Goal: Find specific page/section: Find specific page/section

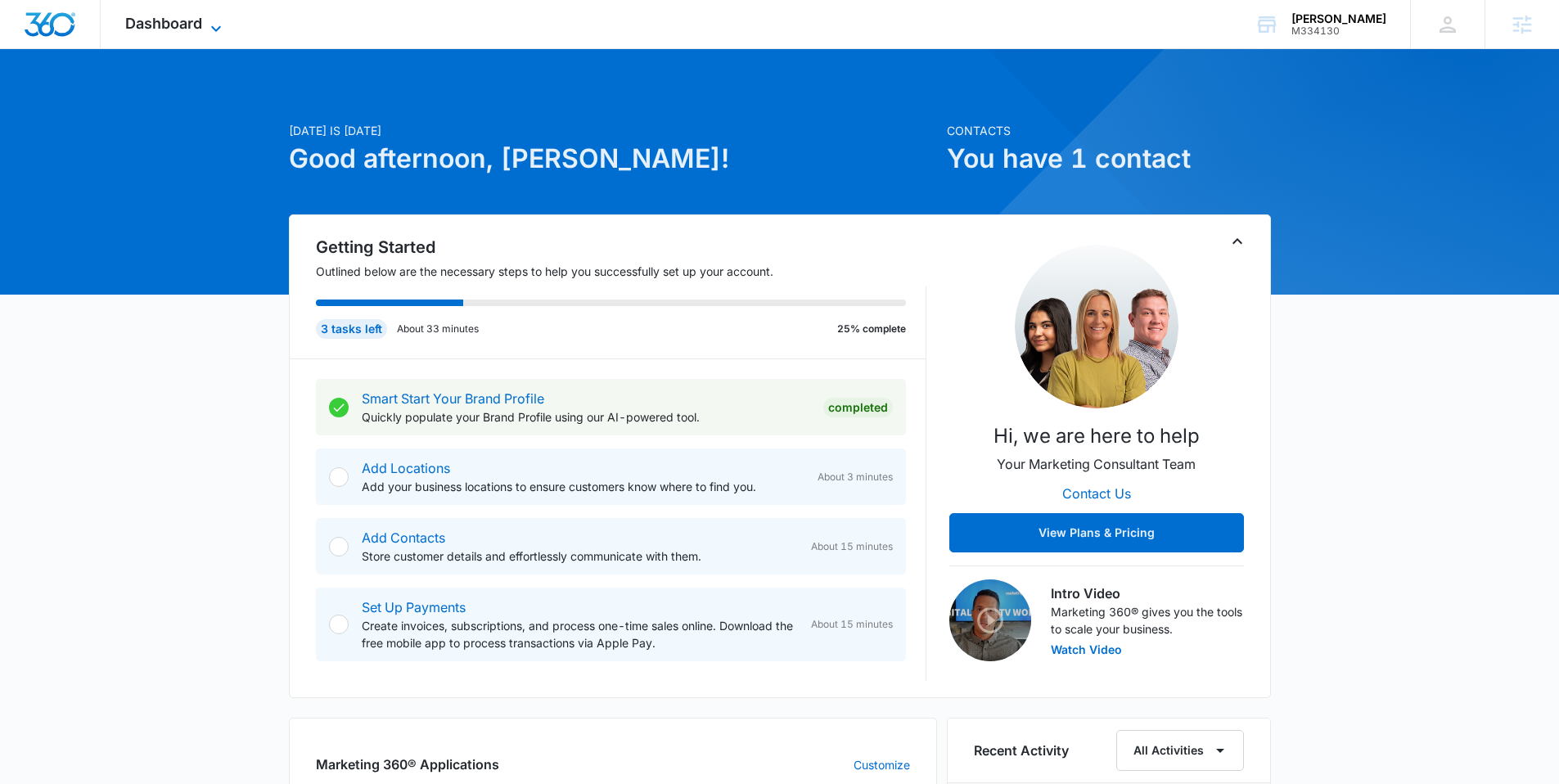
click at [184, 23] on span "Dashboard" at bounding box center [164, 23] width 77 height 17
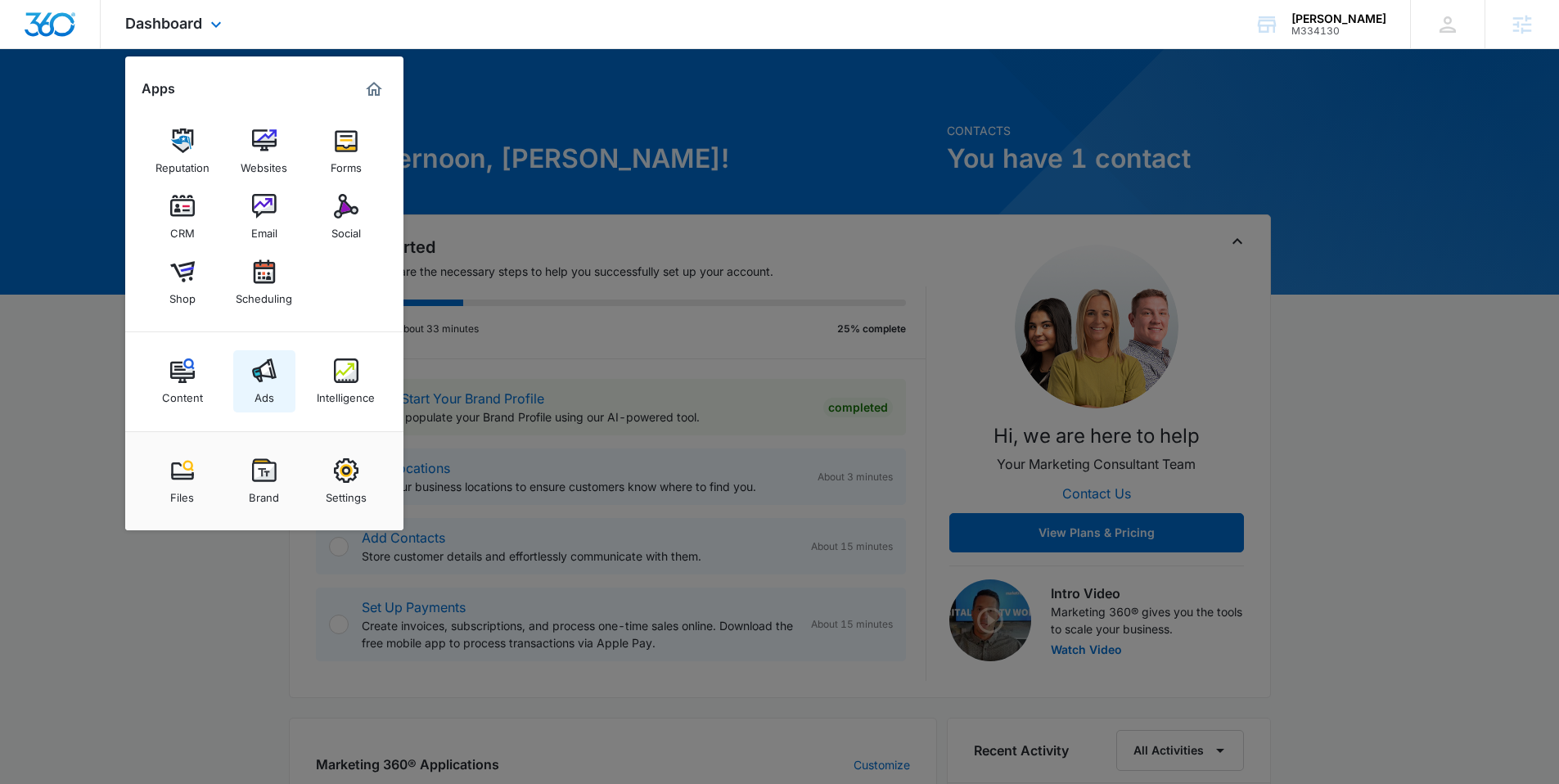
click at [267, 361] on img at bounding box center [264, 370] width 25 height 25
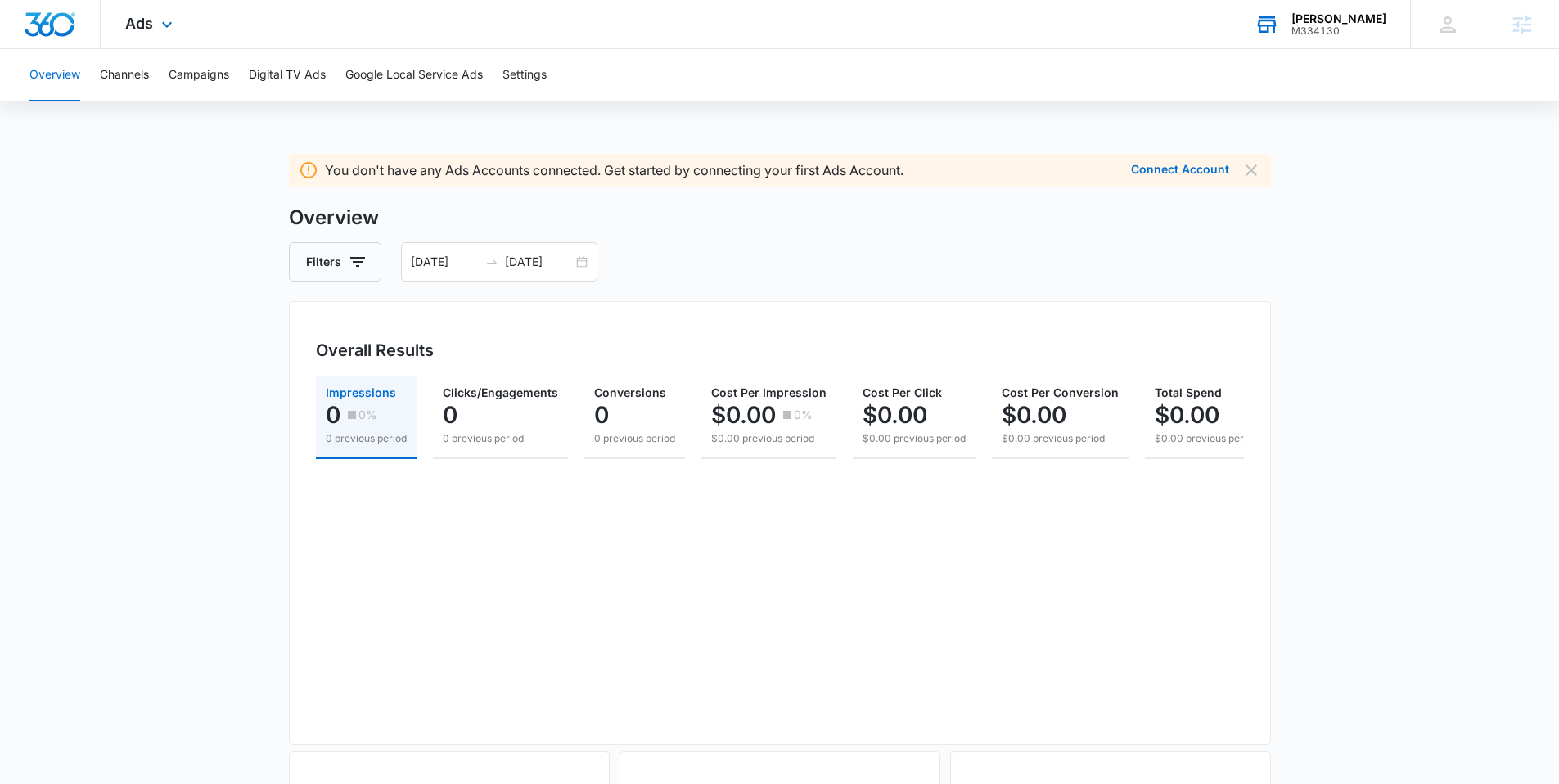
click at [1335, 29] on div "M334130" at bounding box center [1339, 31] width 95 height 12
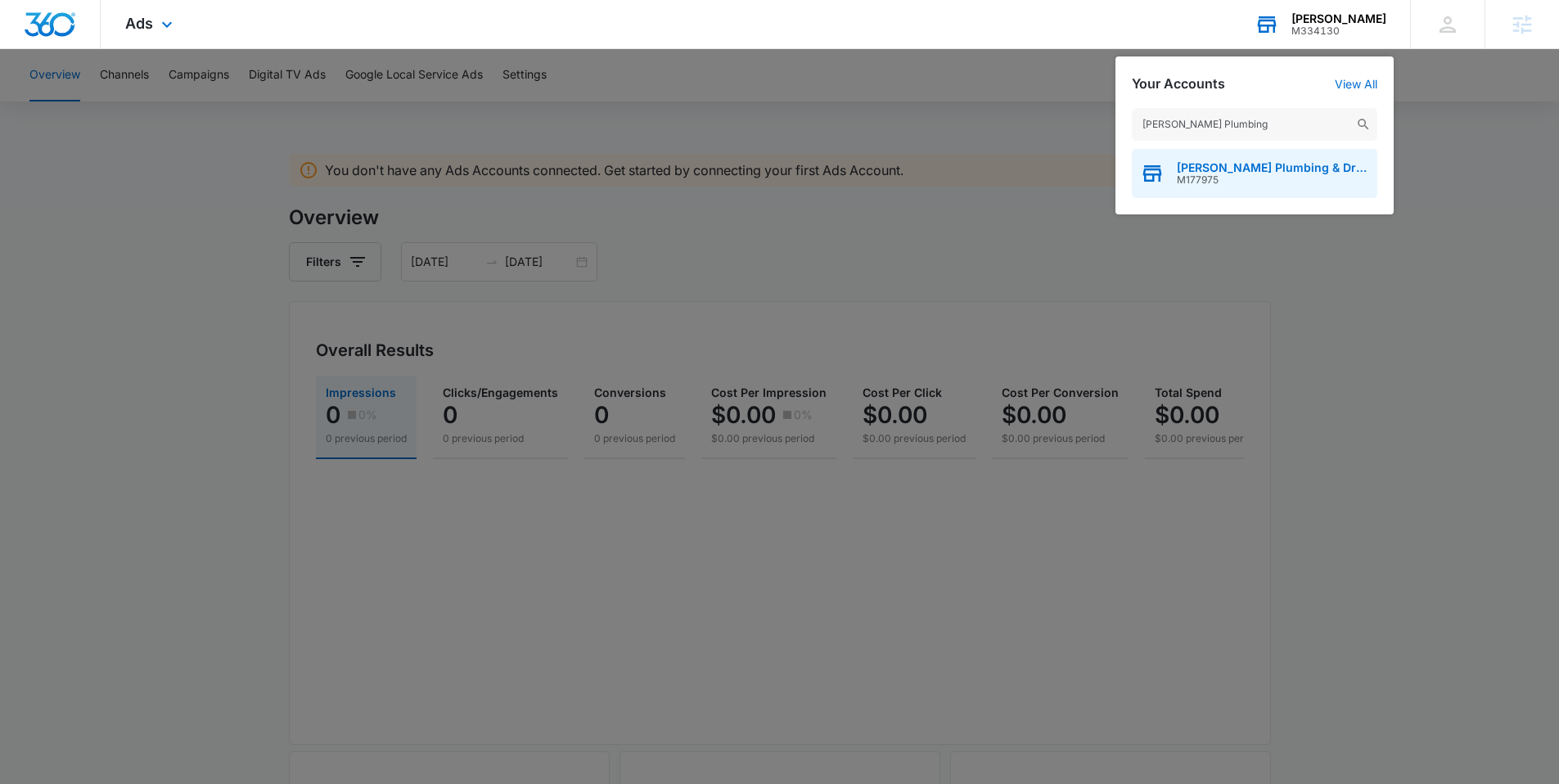
type input "[PERSON_NAME] Plumbing"
click at [1219, 168] on span "[PERSON_NAME] Plumbing & Drain Cleaning" at bounding box center [1273, 167] width 193 height 13
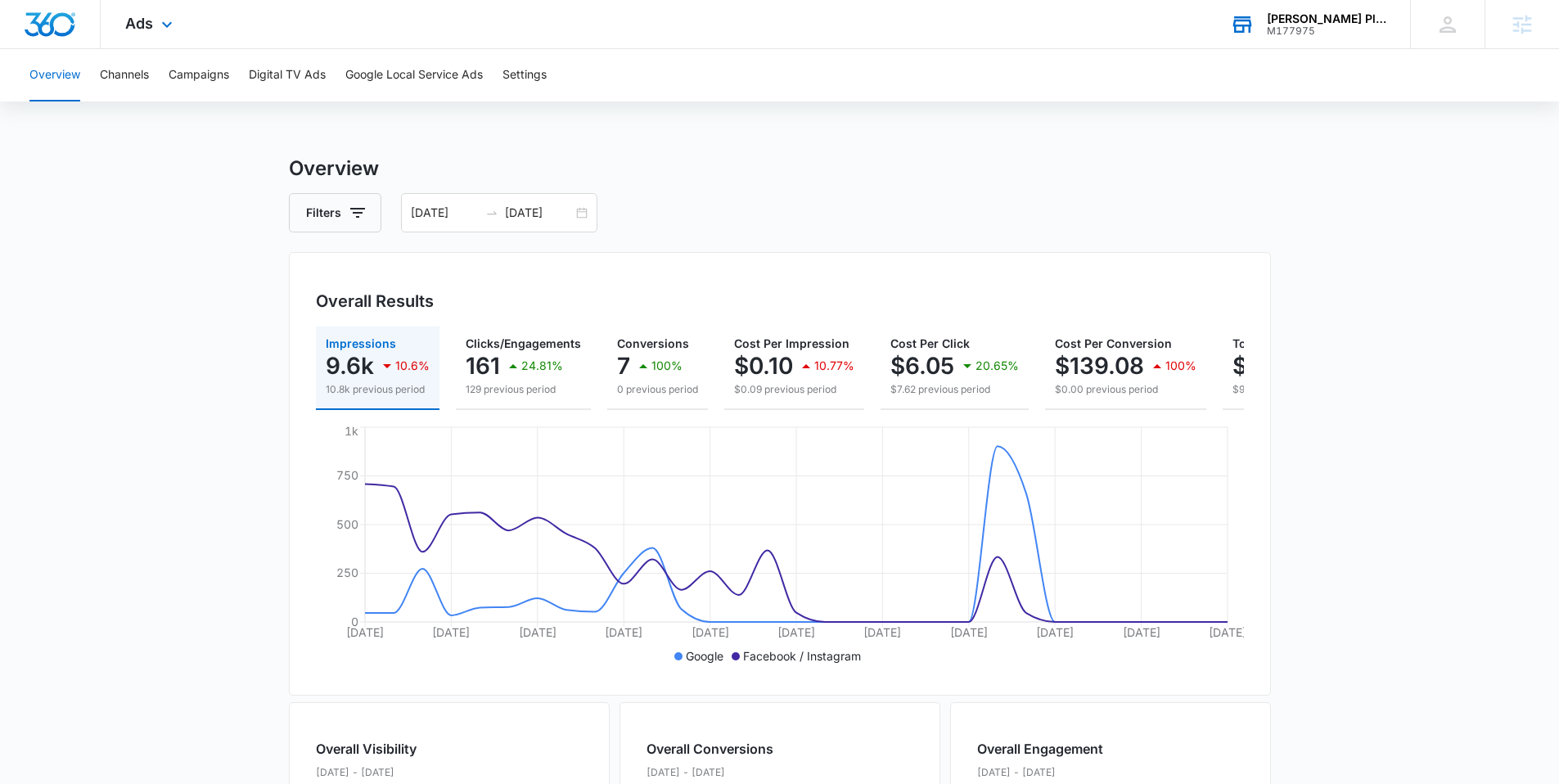
click at [1303, 8] on div "[PERSON_NAME] Plumbing & Drain Cleaning M177975 Your Accounts View All" at bounding box center [1308, 24] width 205 height 48
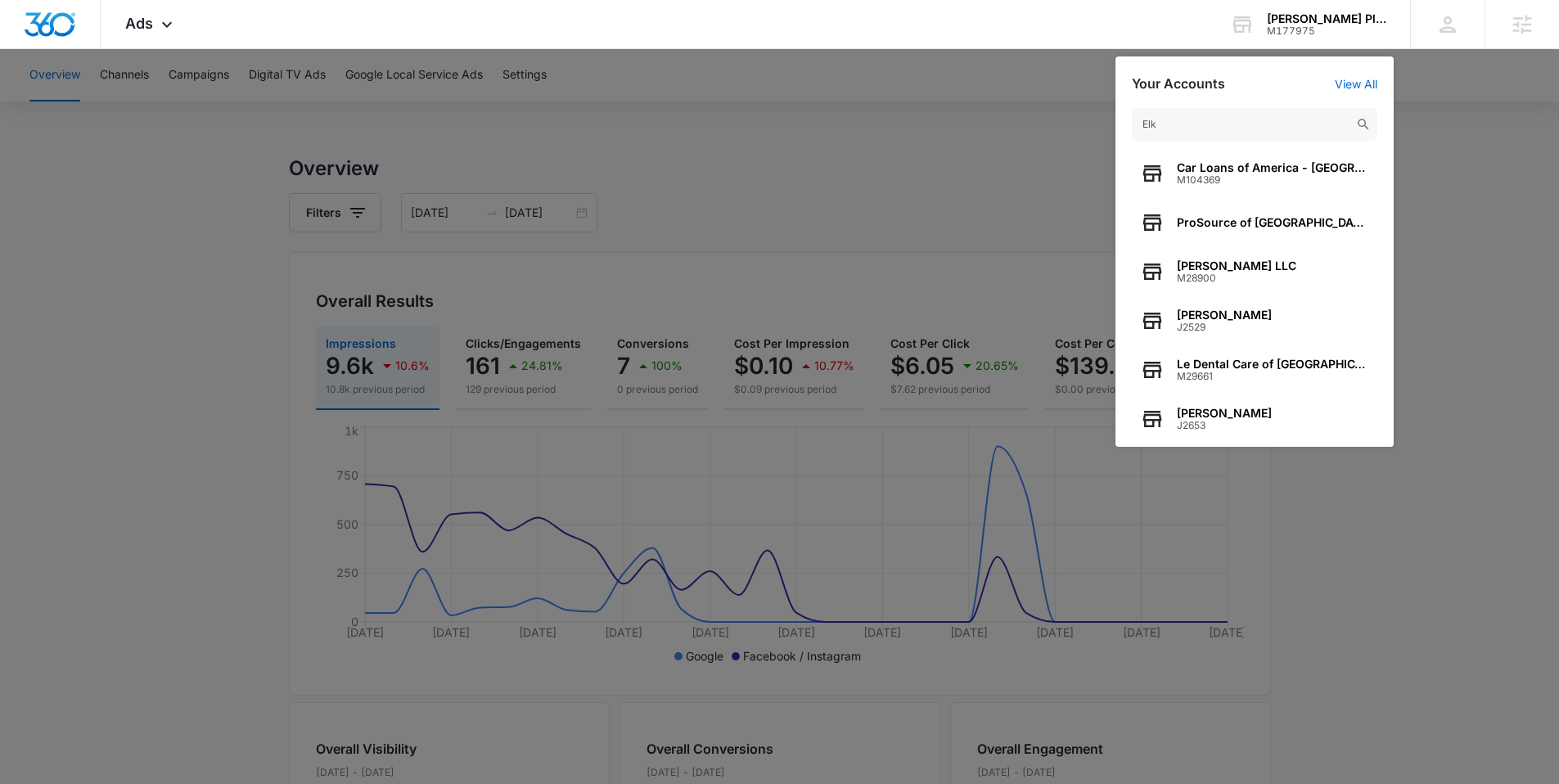
click at [1145, 123] on input "Elk" at bounding box center [1254, 124] width 245 height 33
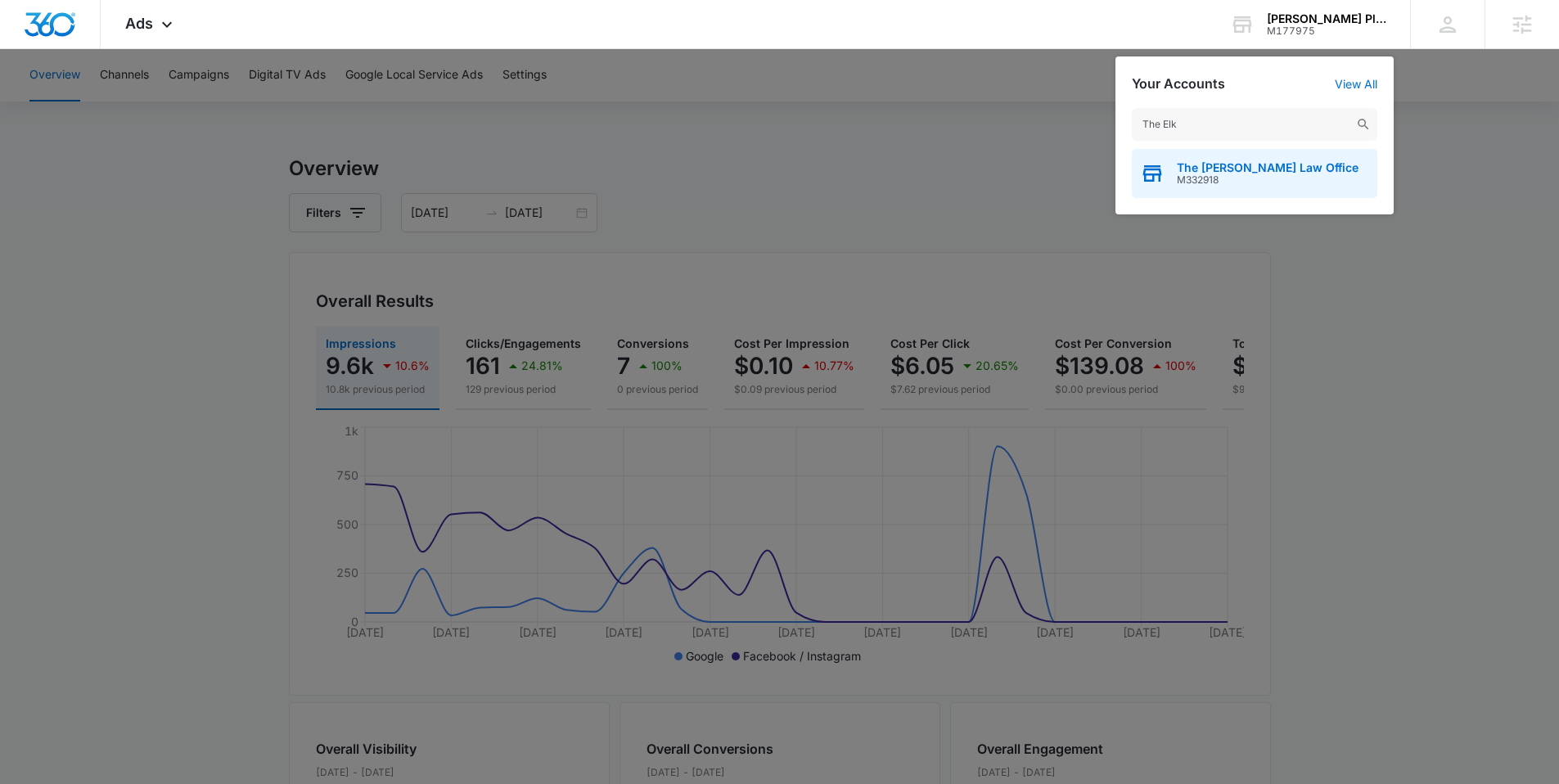
type input "The Elk"
click at [1215, 157] on div "The [PERSON_NAME] Law Office M332918" at bounding box center [1254, 174] width 245 height 49
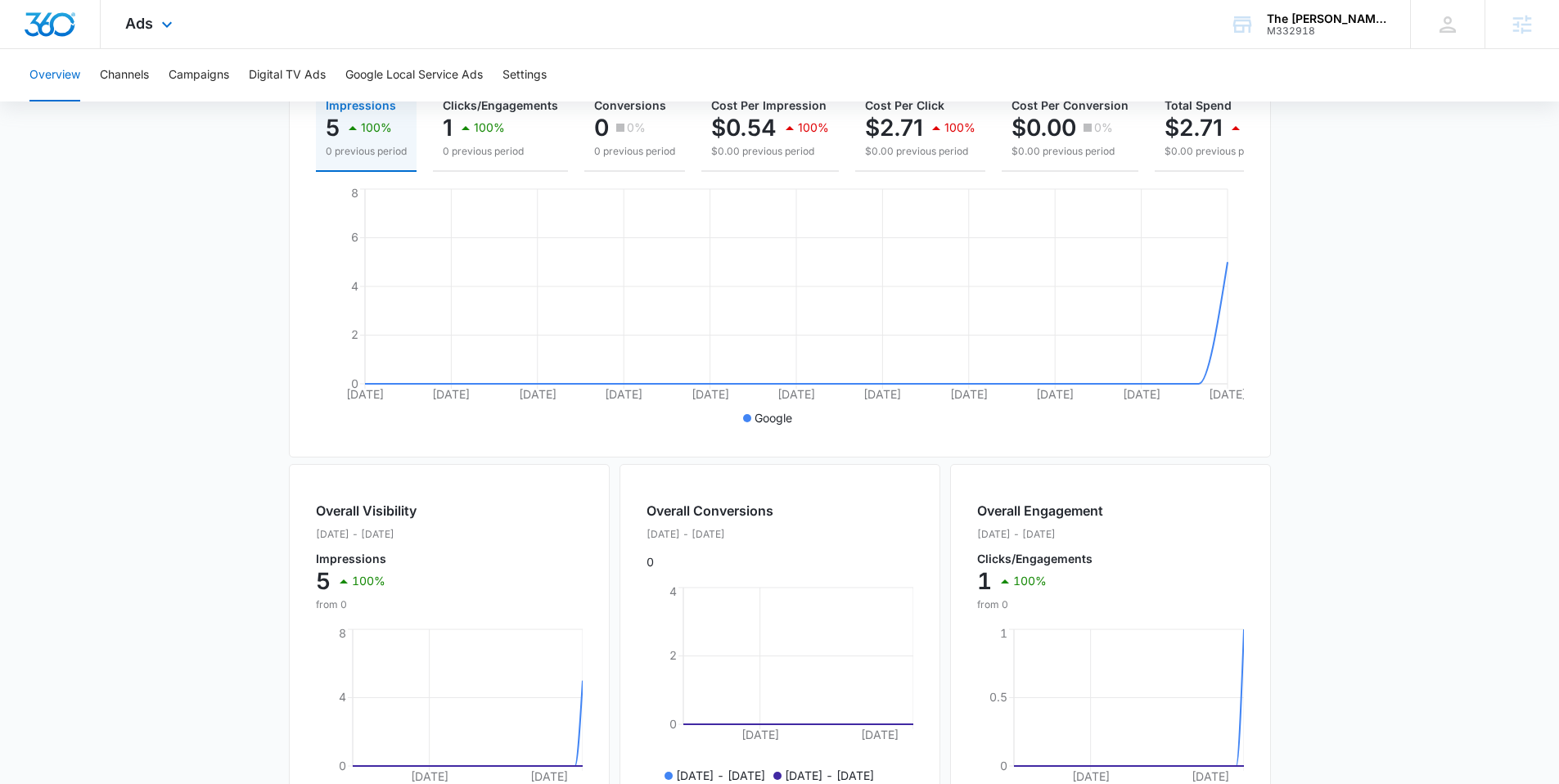
scroll to position [232, 0]
